Goal: Task Accomplishment & Management: Complete application form

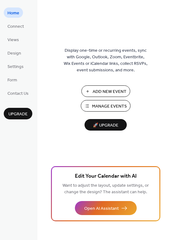
click at [106, 105] on span "Manage Events" at bounding box center [109, 106] width 35 height 7
click at [100, 92] on span "Add New Event" at bounding box center [110, 91] width 34 height 7
click at [99, 92] on span "Add New Event" at bounding box center [110, 91] width 34 height 7
click at [105, 104] on span "Manage Events" at bounding box center [109, 106] width 35 height 7
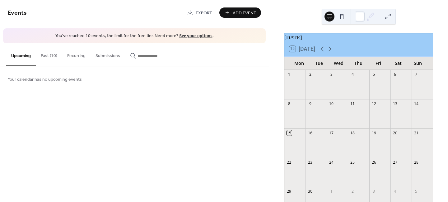
click at [50, 56] on button "Past (10)" at bounding box center [49, 54] width 26 height 22
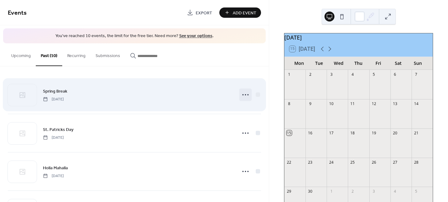
click at [246, 95] on icon at bounding box center [246, 95] width 10 height 10
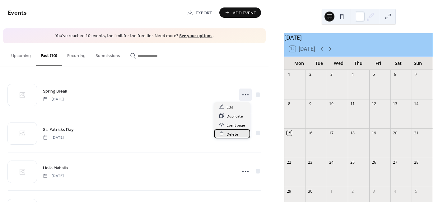
click at [234, 134] on span "Delete" at bounding box center [233, 134] width 12 height 7
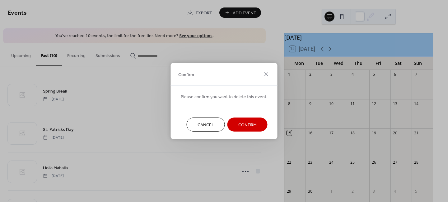
click at [247, 128] on span "Confirm" at bounding box center [248, 125] width 18 height 7
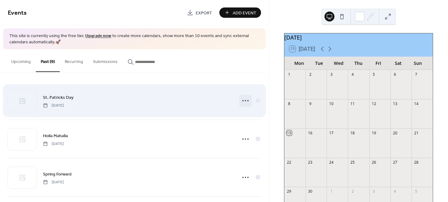
click at [244, 102] on icon at bounding box center [246, 101] width 10 height 10
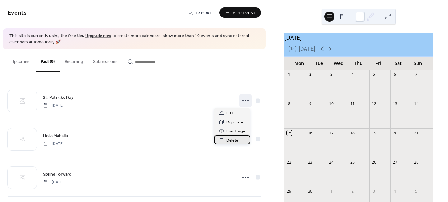
click at [238, 140] on div "Delete" at bounding box center [232, 139] width 36 height 9
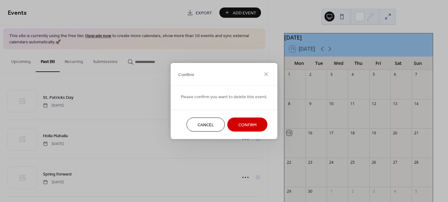
click at [242, 125] on span "Confirm" at bounding box center [248, 125] width 18 height 7
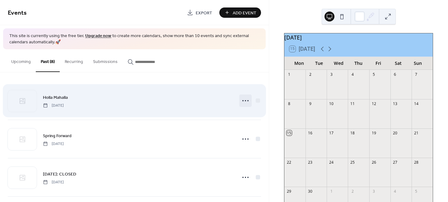
click at [248, 101] on icon at bounding box center [246, 101] width 10 height 10
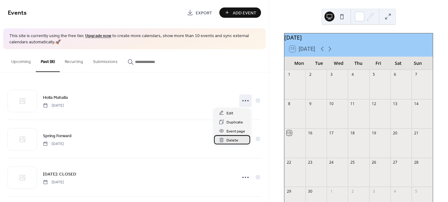
click at [239, 141] on div "Delete" at bounding box center [232, 139] width 36 height 9
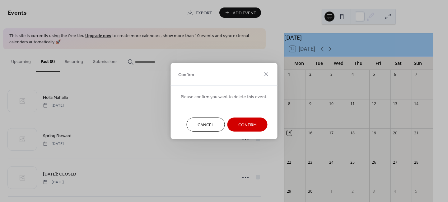
click at [243, 126] on span "Confirm" at bounding box center [248, 125] width 18 height 7
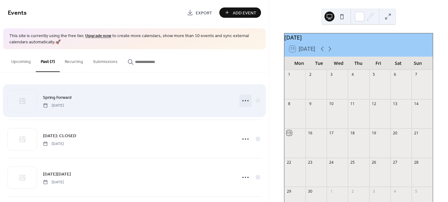
click at [241, 103] on icon at bounding box center [246, 101] width 10 height 10
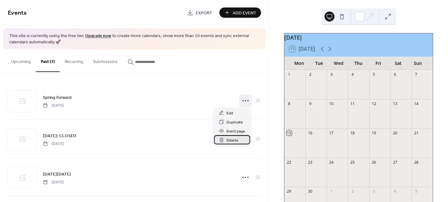
click at [235, 140] on span "Delete" at bounding box center [233, 140] width 12 height 7
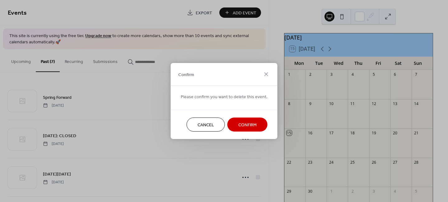
click at [239, 122] on span "Confirm" at bounding box center [248, 125] width 18 height 7
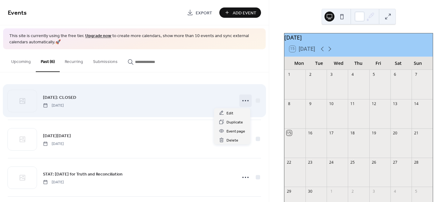
click at [243, 102] on icon at bounding box center [246, 101] width 10 height 10
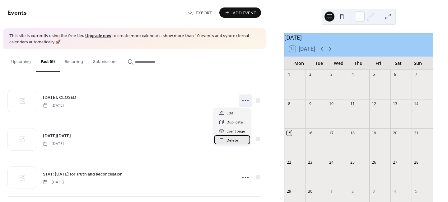
click at [236, 140] on span "Delete" at bounding box center [233, 140] width 12 height 7
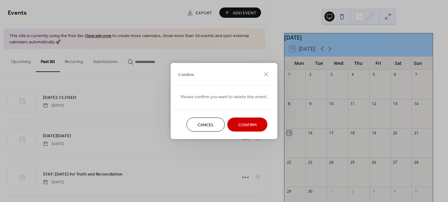
click at [241, 122] on span "Confirm" at bounding box center [248, 125] width 18 height 7
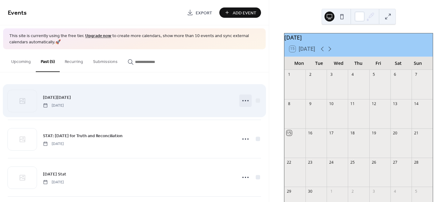
click at [246, 102] on icon at bounding box center [246, 101] width 10 height 10
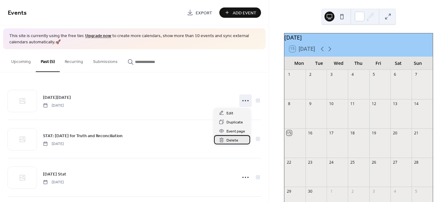
click at [238, 143] on div "Delete" at bounding box center [232, 139] width 36 height 9
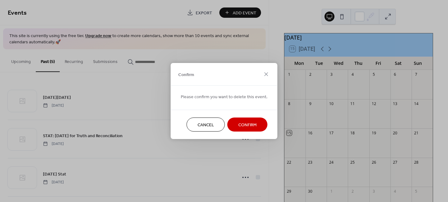
click at [241, 116] on div "Cancel Confirm" at bounding box center [224, 124] width 107 height 29
click at [241, 126] on span "Confirm" at bounding box center [248, 125] width 18 height 7
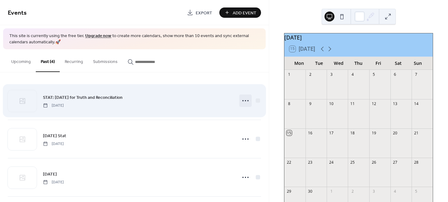
click at [243, 102] on icon at bounding box center [246, 101] width 10 height 10
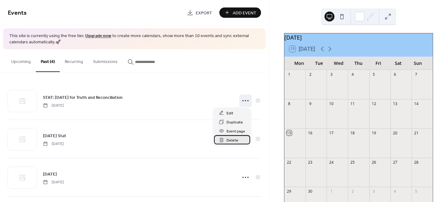
click at [236, 140] on span "Delete" at bounding box center [233, 140] width 12 height 7
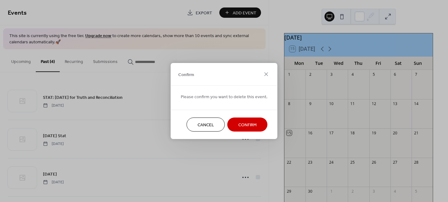
click at [241, 124] on span "Confirm" at bounding box center [248, 125] width 18 height 7
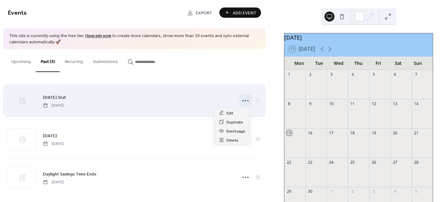
click at [243, 102] on icon at bounding box center [246, 101] width 10 height 10
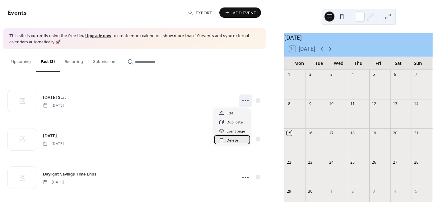
click at [238, 140] on div "Delete" at bounding box center [232, 139] width 36 height 9
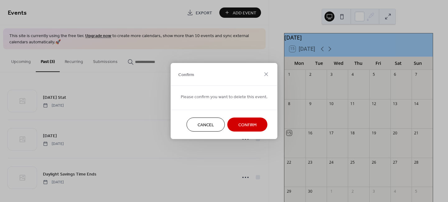
click at [241, 125] on span "Confirm" at bounding box center [248, 125] width 18 height 7
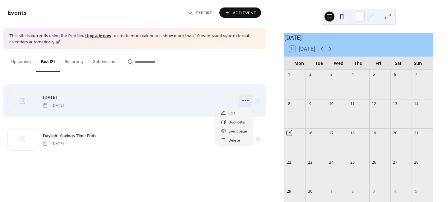
click at [244, 101] on icon at bounding box center [246, 101] width 10 height 10
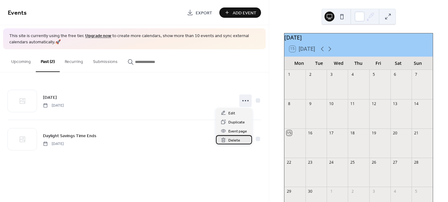
click at [238, 141] on span "Delete" at bounding box center [235, 140] width 12 height 7
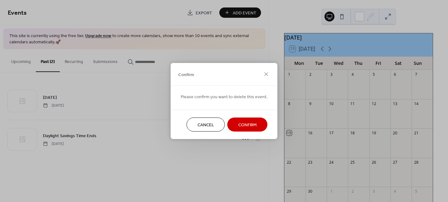
click at [245, 122] on span "Confirm" at bounding box center [248, 125] width 18 height 7
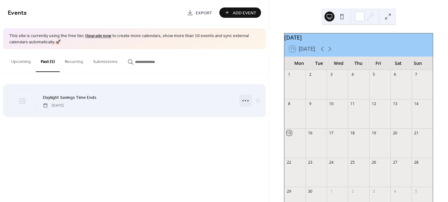
click at [244, 103] on icon at bounding box center [246, 101] width 10 height 10
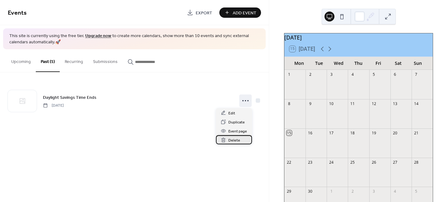
click at [239, 140] on span "Delete" at bounding box center [235, 140] width 12 height 7
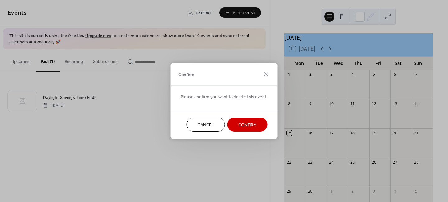
click at [243, 125] on span "Confirm" at bounding box center [248, 125] width 18 height 7
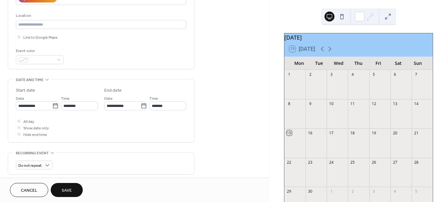
scroll to position [125, 0]
type input "**********"
click at [54, 103] on icon at bounding box center [55, 105] width 6 height 6
click at [52, 103] on input "**********" at bounding box center [34, 104] width 36 height 9
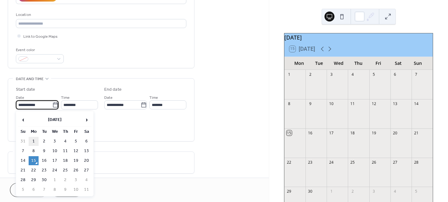
click at [35, 141] on td "1" at bounding box center [34, 141] width 10 height 9
type input "**********"
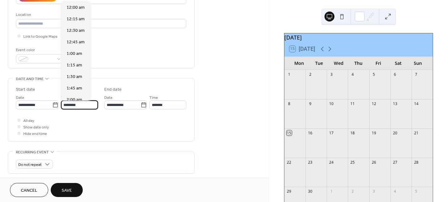
scroll to position [553, 0]
click at [90, 105] on input "********" at bounding box center [79, 104] width 37 height 9
click at [134, 88] on label "End date" at bounding box center [145, 89] width 82 height 7
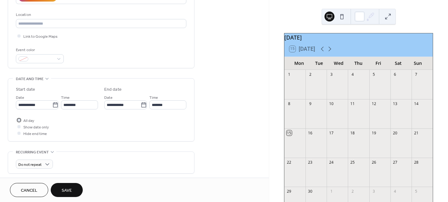
click at [25, 120] on span "All day" at bounding box center [28, 120] width 11 height 7
click at [69, 190] on span "Save" at bounding box center [67, 190] width 10 height 7
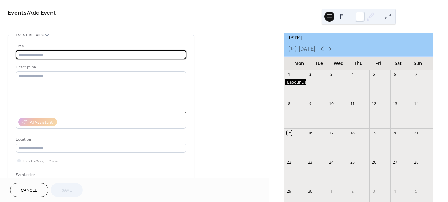
click at [34, 53] on input "text" at bounding box center [101, 54] width 171 height 9
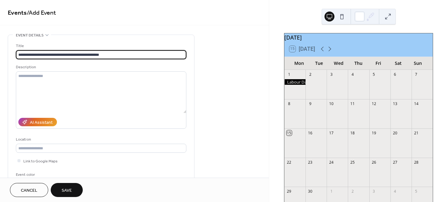
type input "**********"
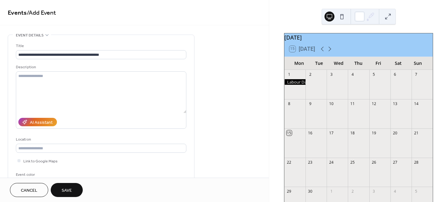
click at [64, 193] on span "Save" at bounding box center [67, 190] width 10 height 7
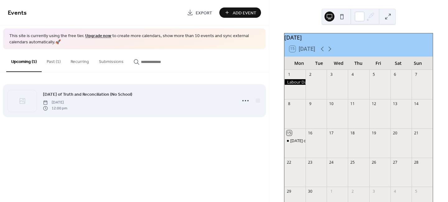
click at [69, 94] on span "[DATE] of Truth and Reconciliation (No School)" at bounding box center [87, 94] width 89 height 7
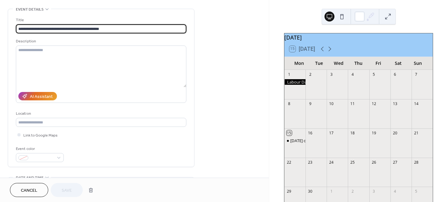
scroll to position [125, 0]
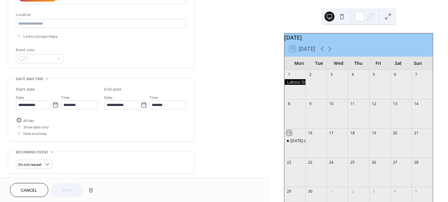
click at [18, 120] on div at bounding box center [18, 119] width 3 height 3
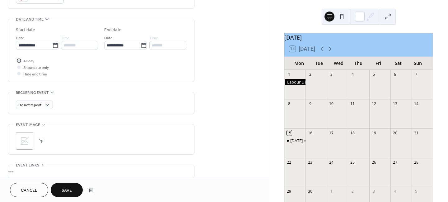
scroll to position [238, 0]
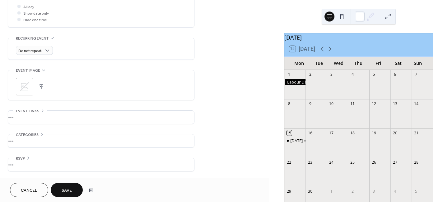
click at [65, 189] on span "Save" at bounding box center [67, 190] width 10 height 7
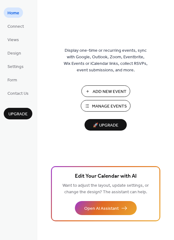
click at [114, 107] on span "Manage Events" at bounding box center [109, 106] width 35 height 7
